Goal: Check status: Check status

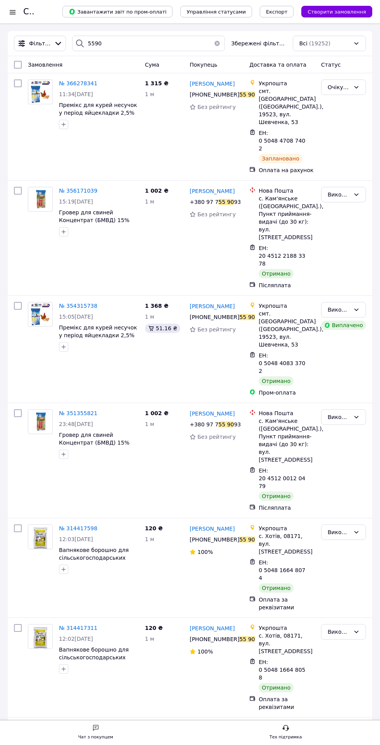
click at [220, 41] on button "button" at bounding box center [216, 43] width 15 height 15
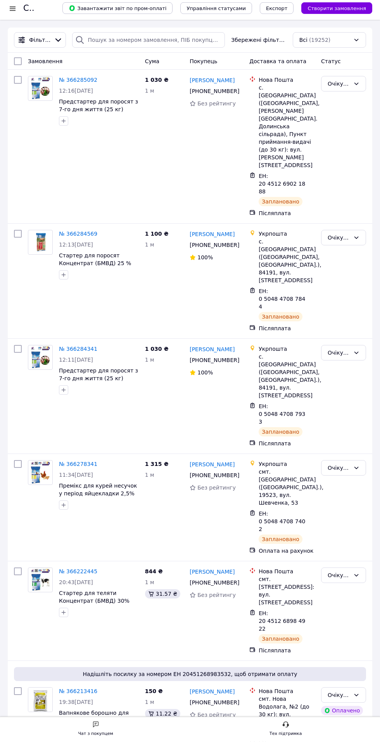
click at [11, 12] on div at bounding box center [13, 12] width 10 height 8
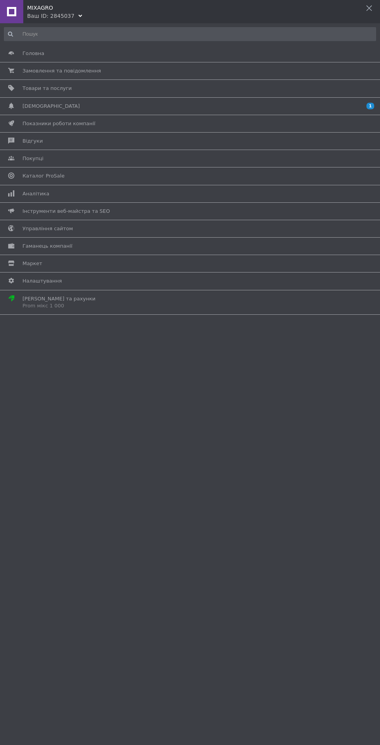
click at [24, 103] on span "[DEMOGRAPHIC_DATA]" at bounding box center [50, 106] width 57 height 7
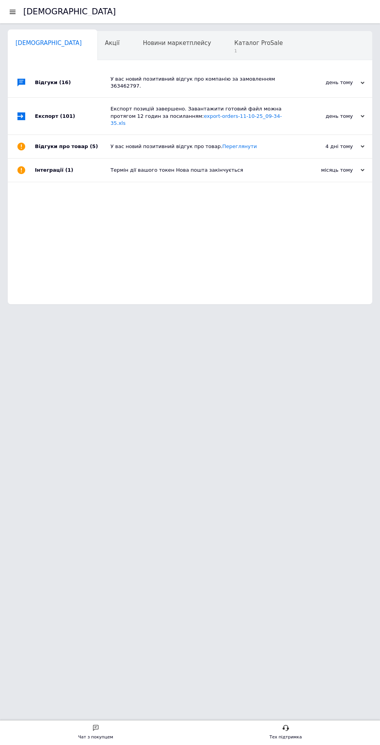
scroll to position [0, 4]
